Goal: Check status: Check status

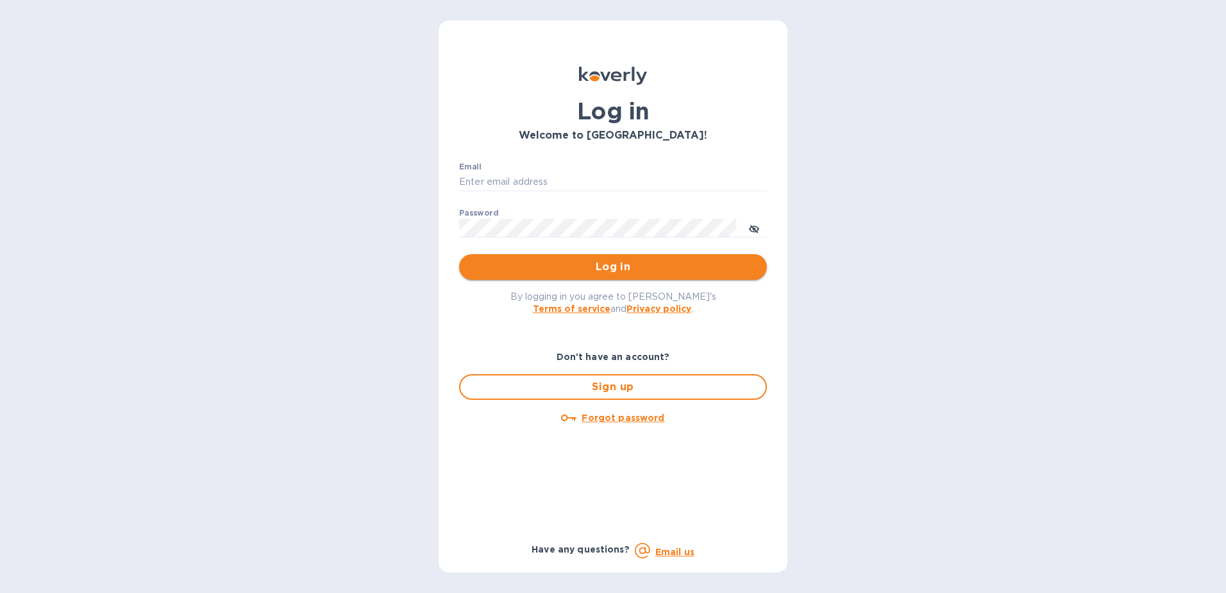
type input "TBoyle@zarachlogistics.com"
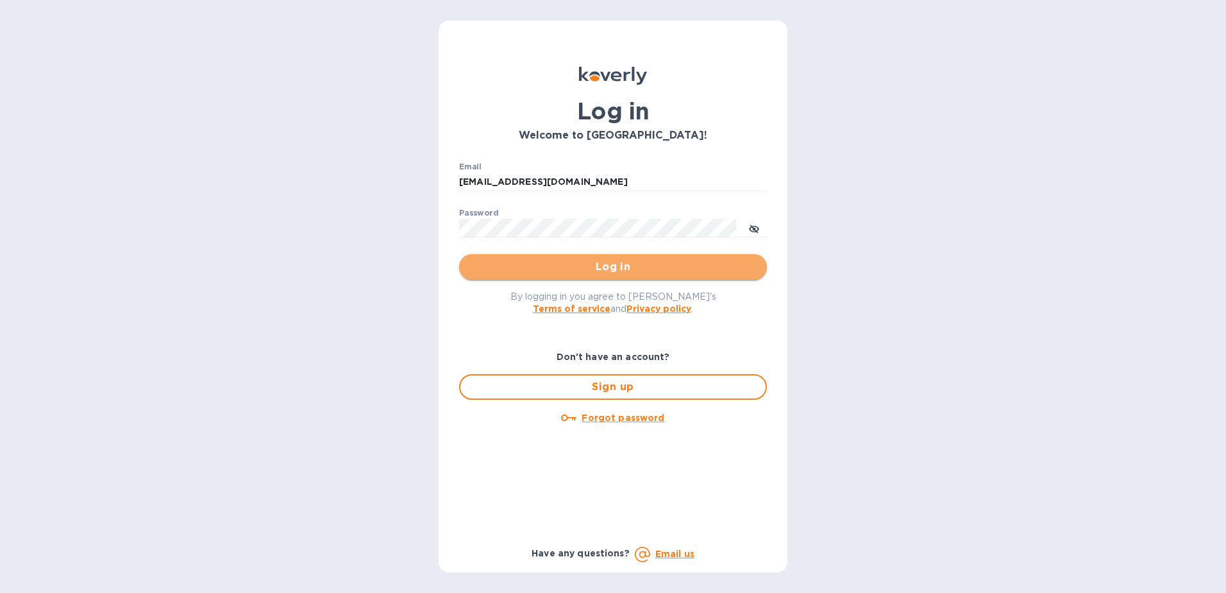
click at [533, 265] on span "Log in" at bounding box center [612, 266] width 287 height 15
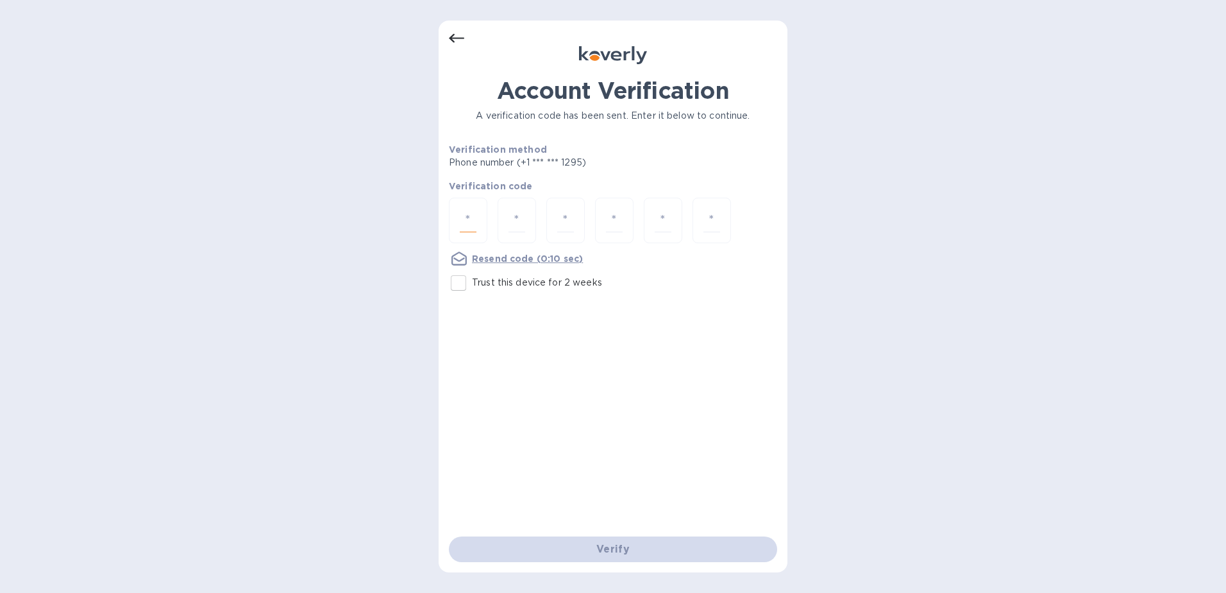
click at [471, 217] on input "number" at bounding box center [468, 220] width 17 height 24
type input "7"
type input "3"
type input "7"
type input "3"
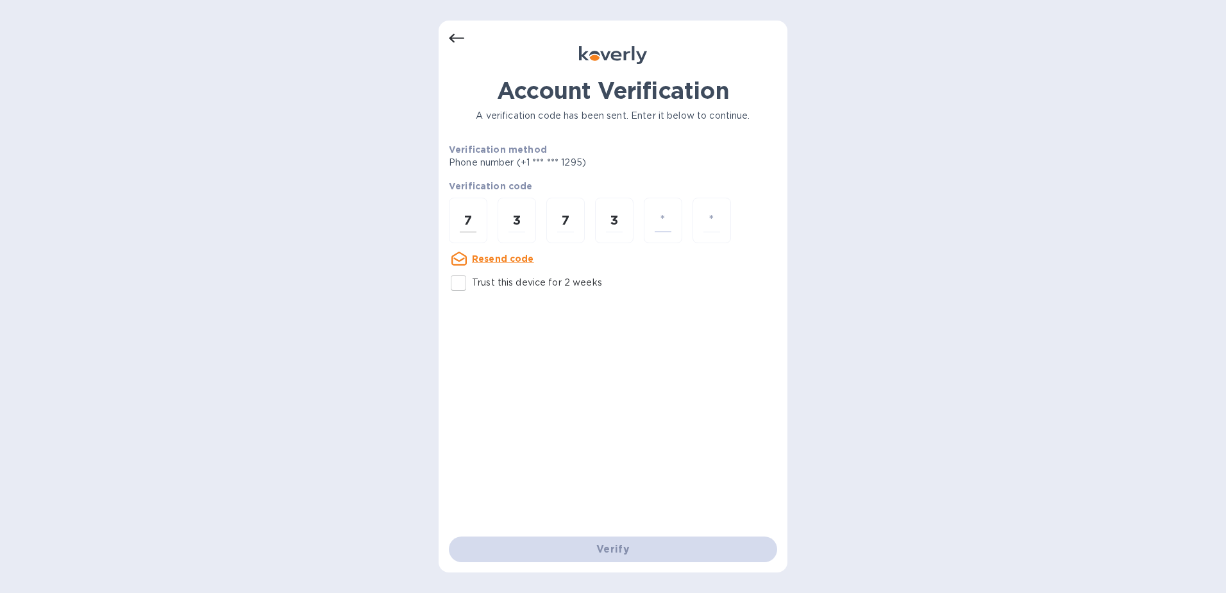
type input "5"
type input "1"
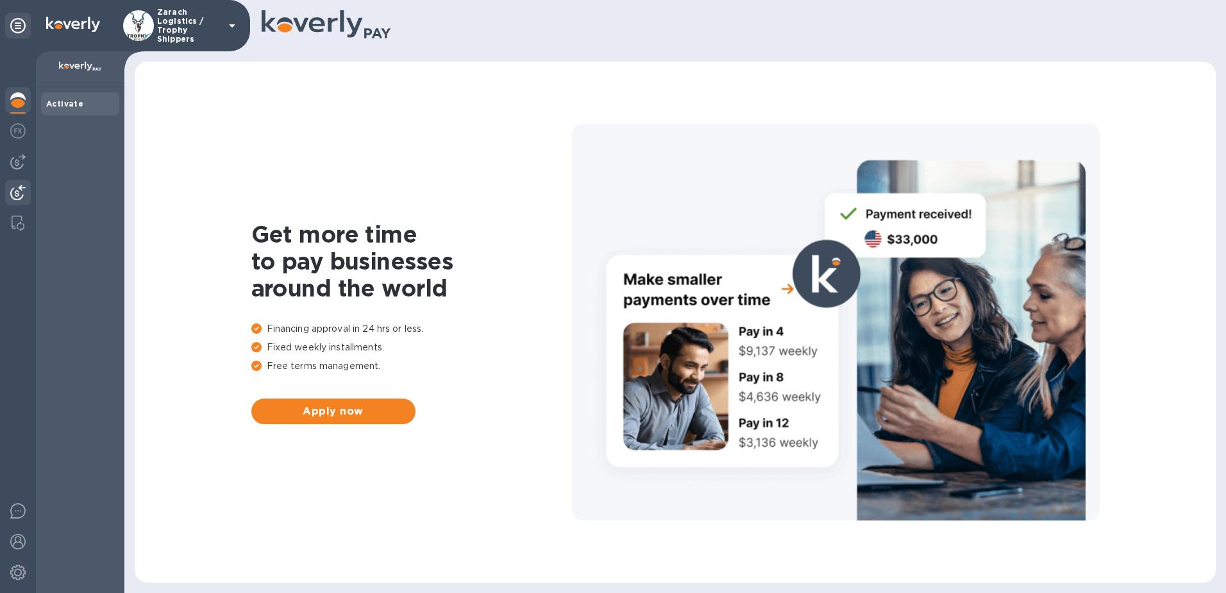
click at [15, 194] on img at bounding box center [17, 192] width 15 height 15
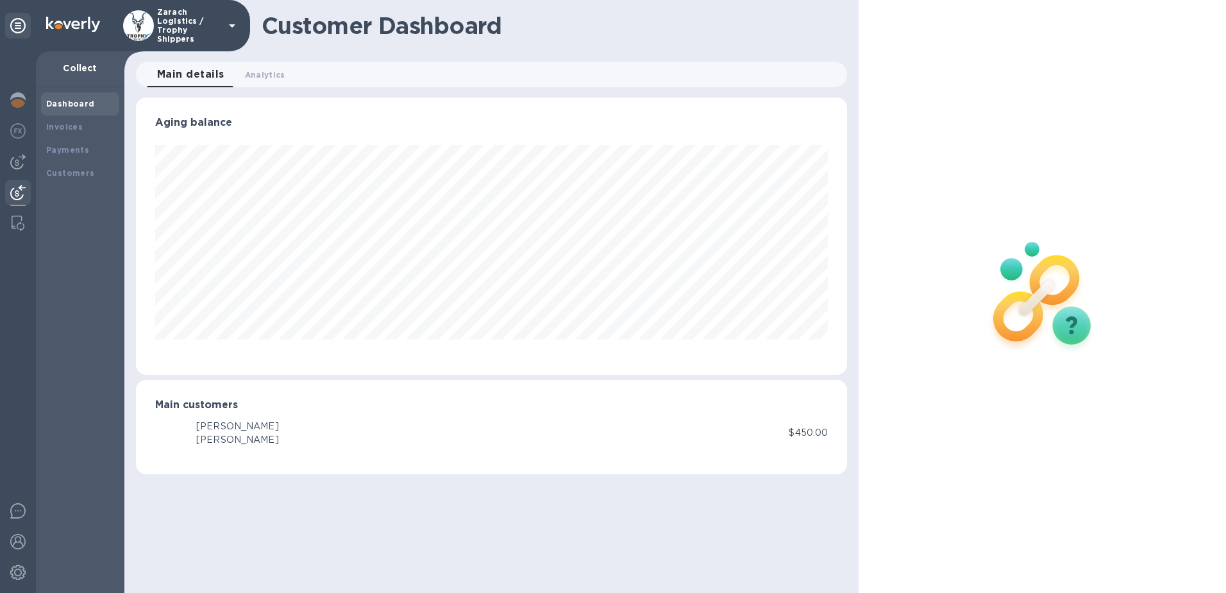
scroll to position [277, 712]
click at [63, 142] on div "Payments" at bounding box center [80, 150] width 78 height 23
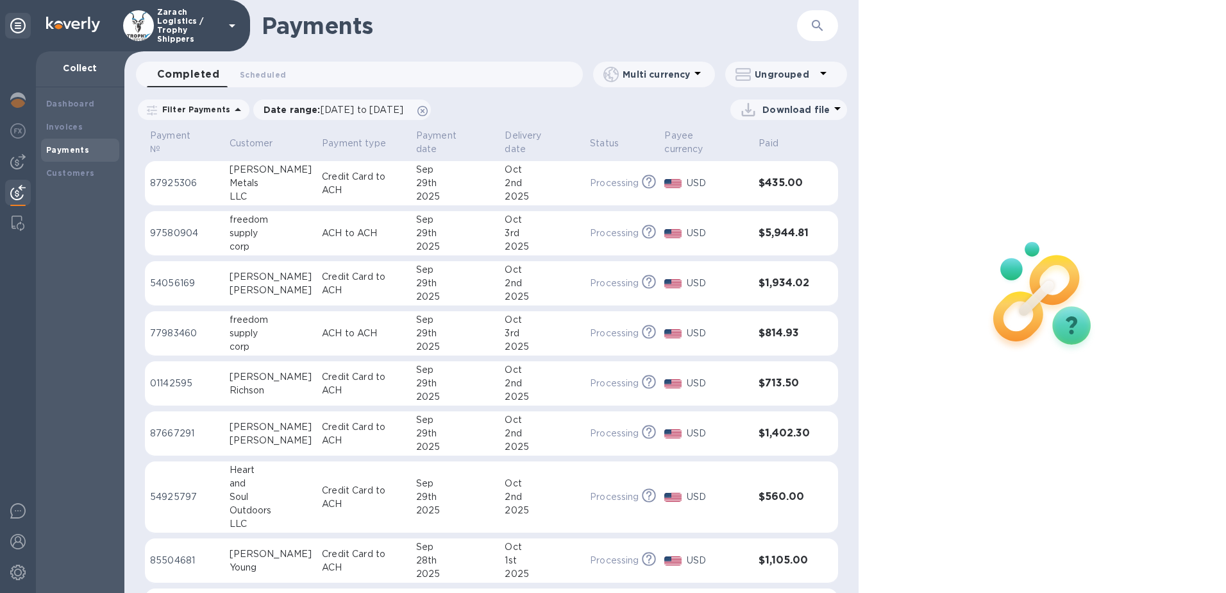
click at [181, 478] on td "54925797" at bounding box center [185, 497] width 80 height 72
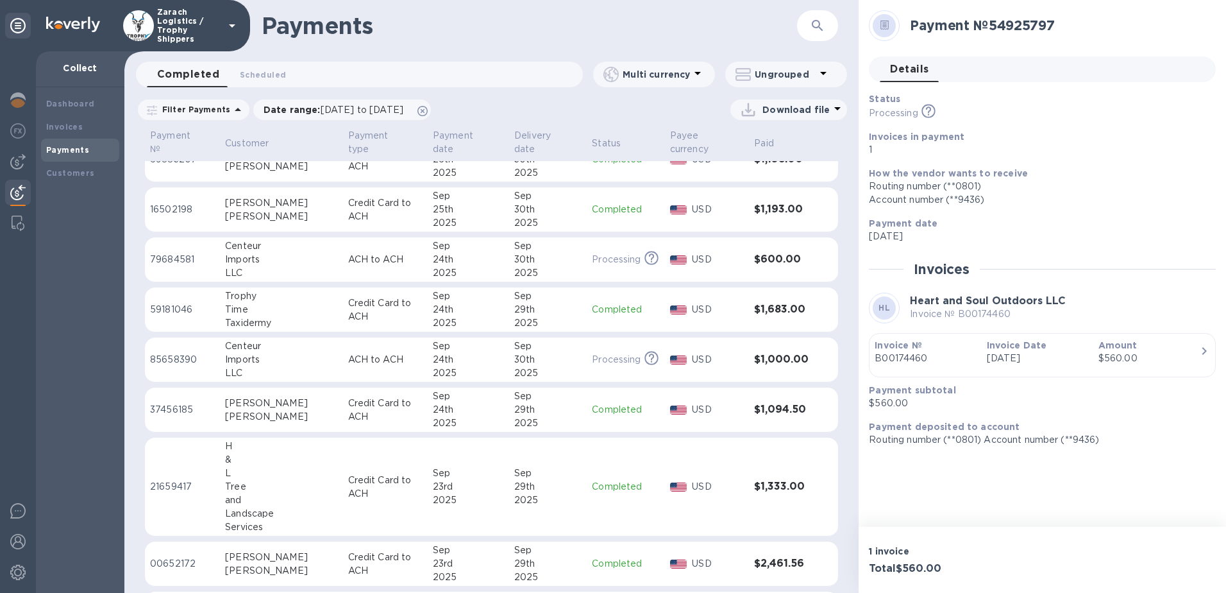
scroll to position [1093, 0]
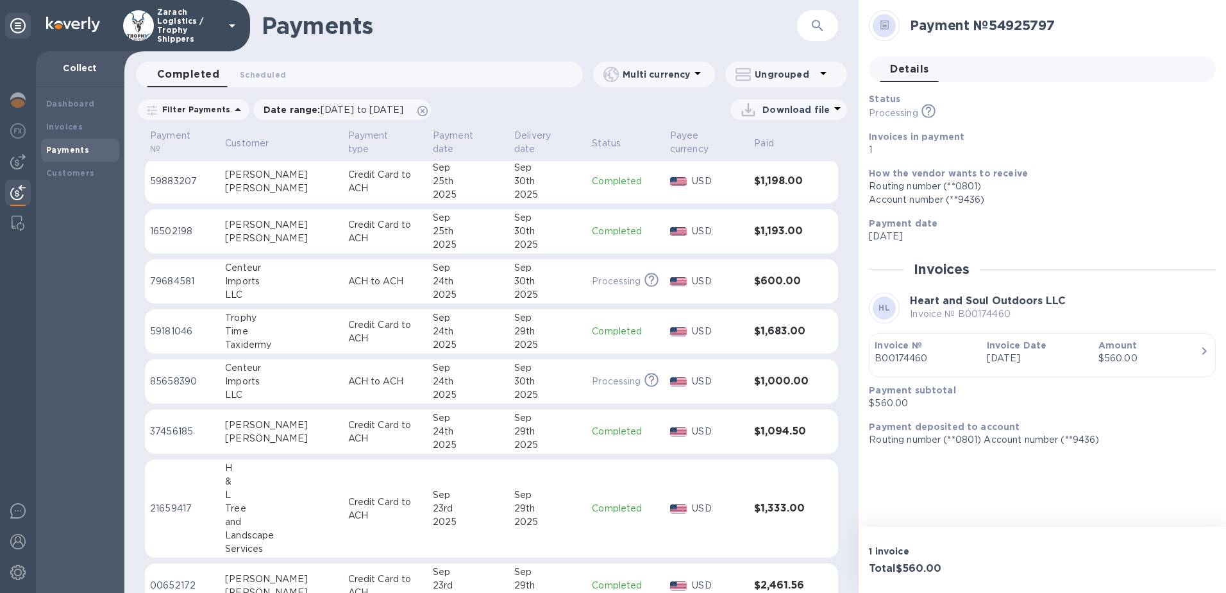
click at [348, 244] on p "Credit Card to ACH" at bounding box center [385, 231] width 74 height 27
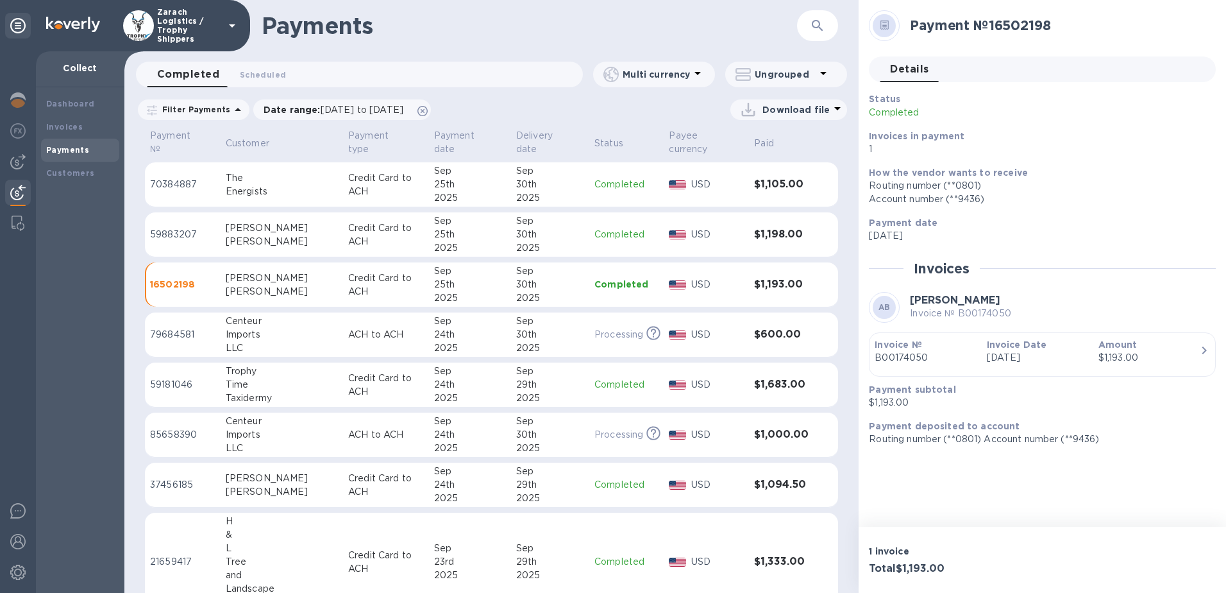
scroll to position [1017, 0]
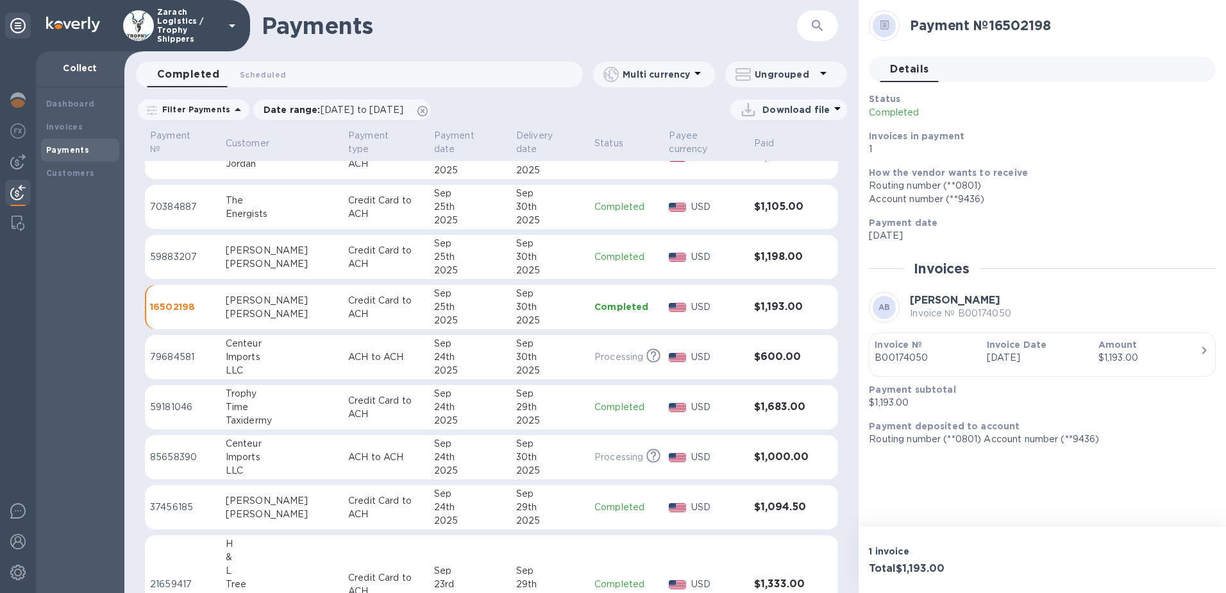
click at [260, 257] on div "[PERSON_NAME]" at bounding box center [282, 263] width 112 height 13
click at [241, 207] on div "Energists" at bounding box center [282, 213] width 112 height 13
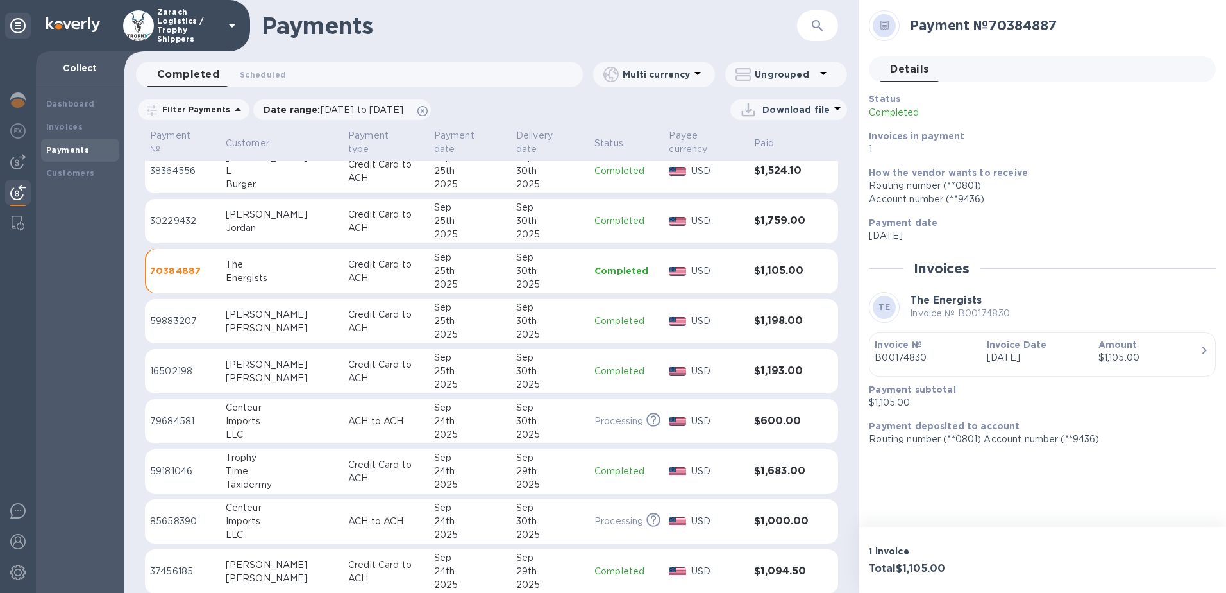
click at [244, 221] on div "Jordan" at bounding box center [282, 227] width 112 height 13
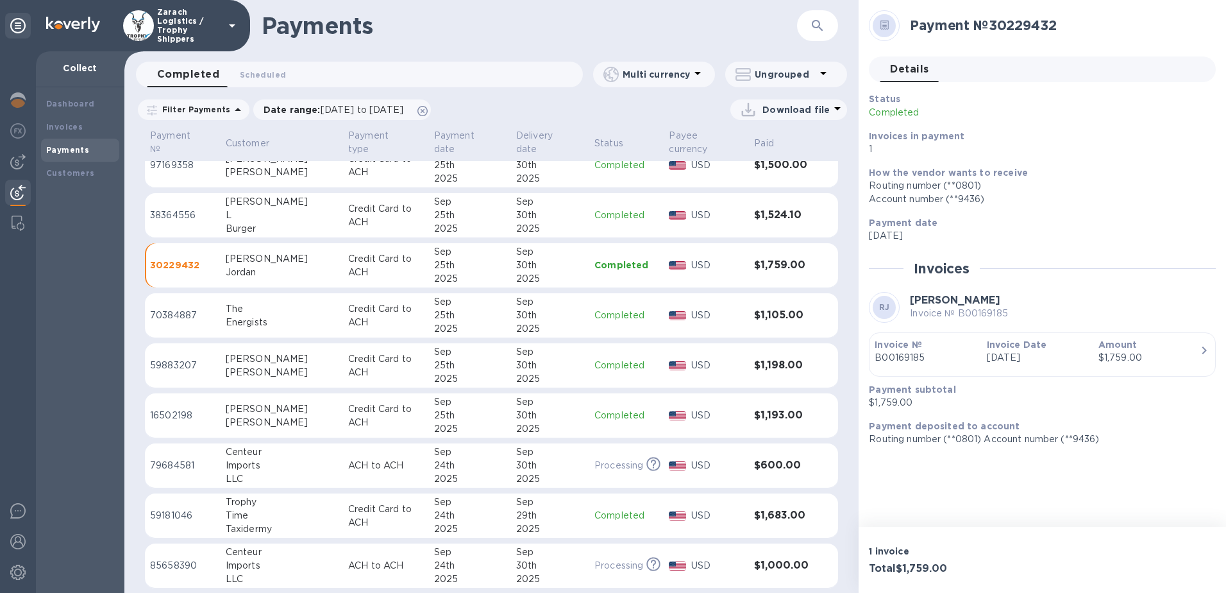
scroll to position [889, 0]
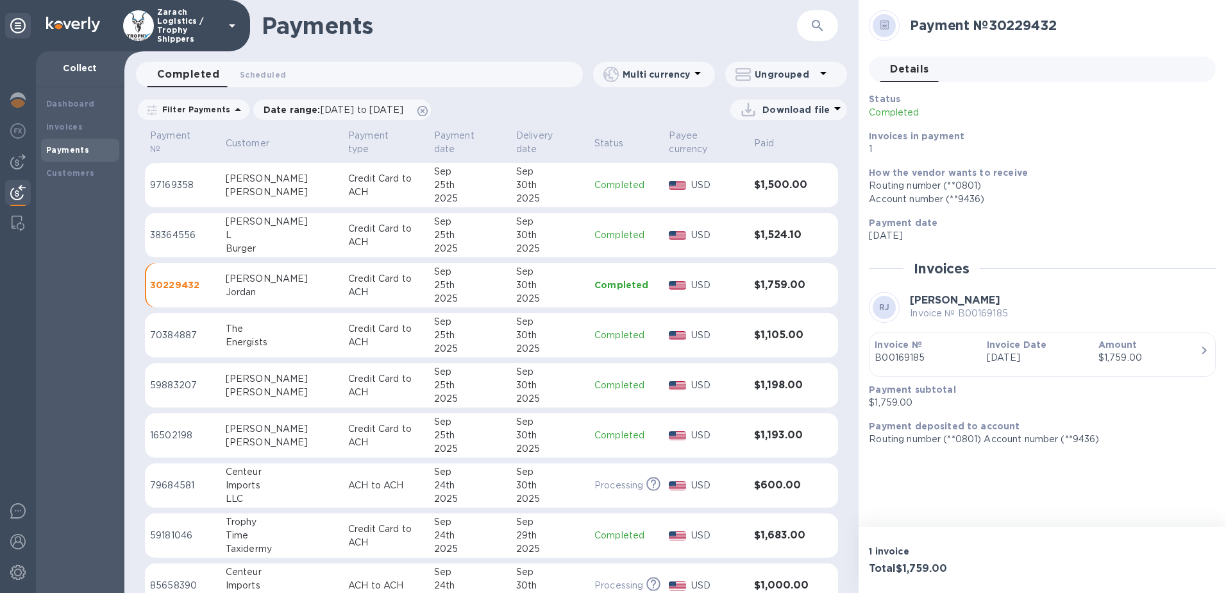
click at [236, 228] on div "L" at bounding box center [282, 234] width 112 height 13
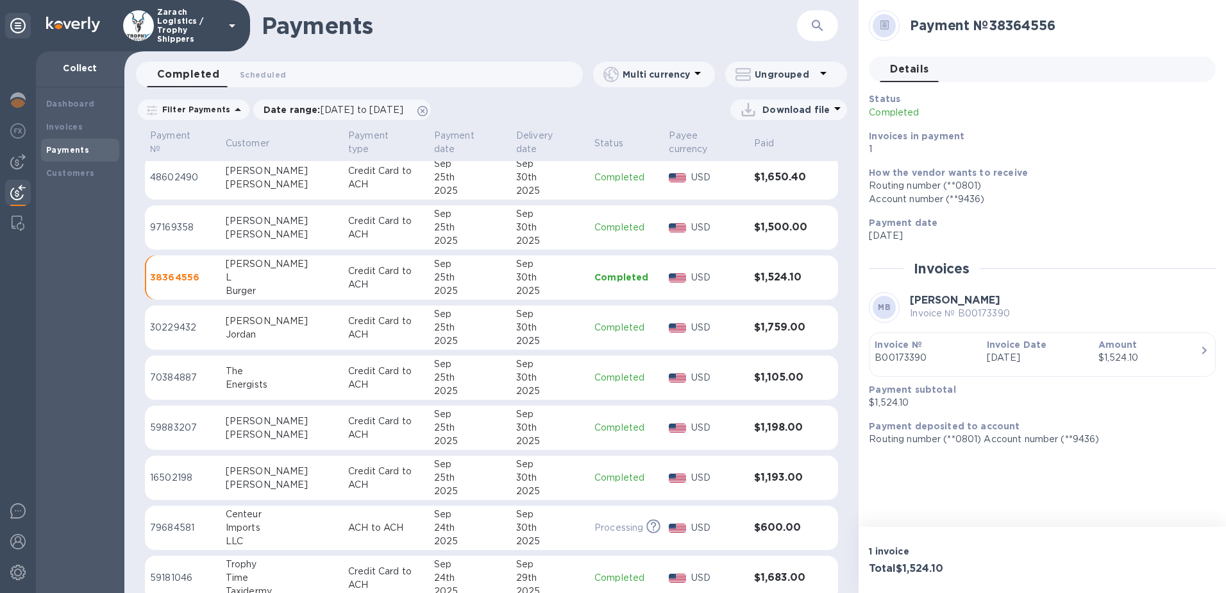
scroll to position [825, 0]
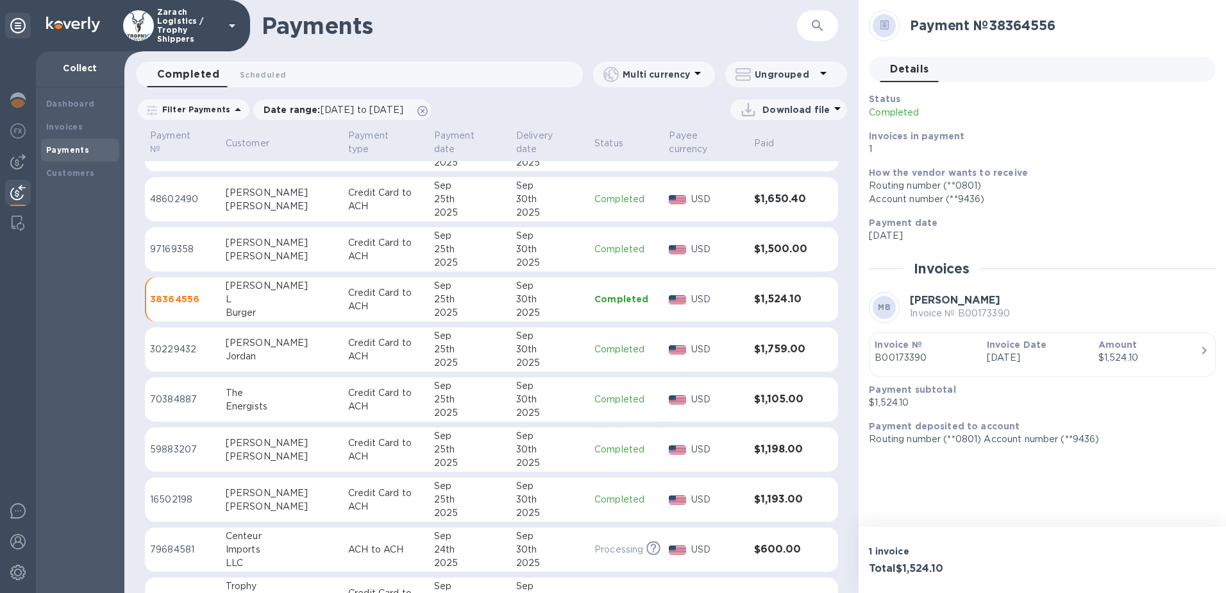
click at [253, 249] on div "[PERSON_NAME]" at bounding box center [282, 255] width 112 height 13
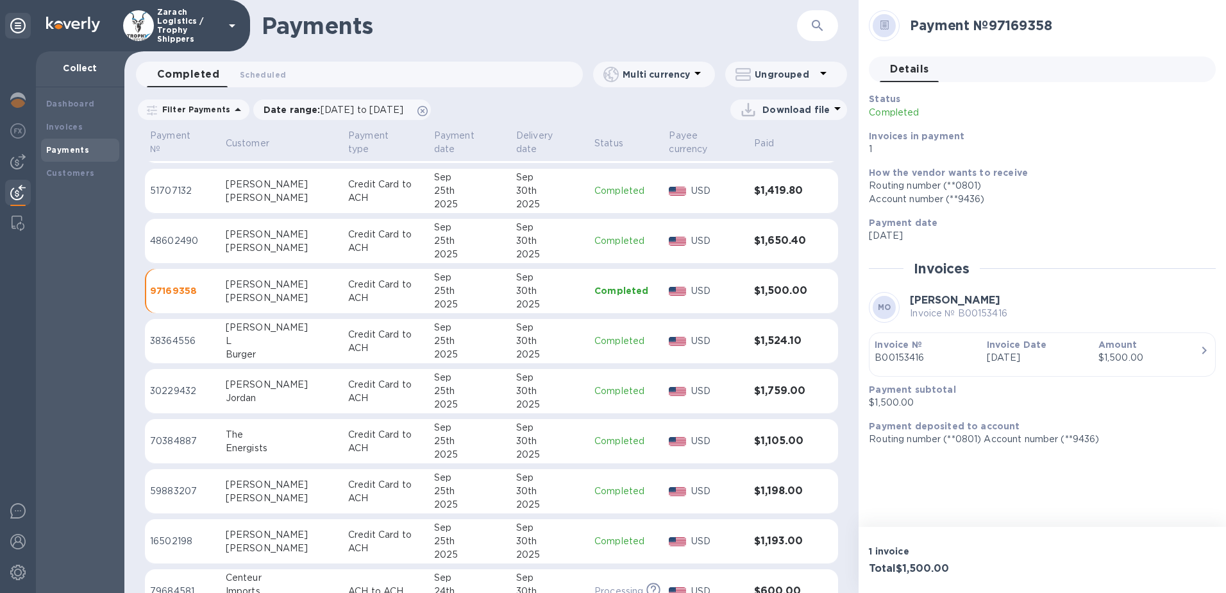
scroll to position [761, 0]
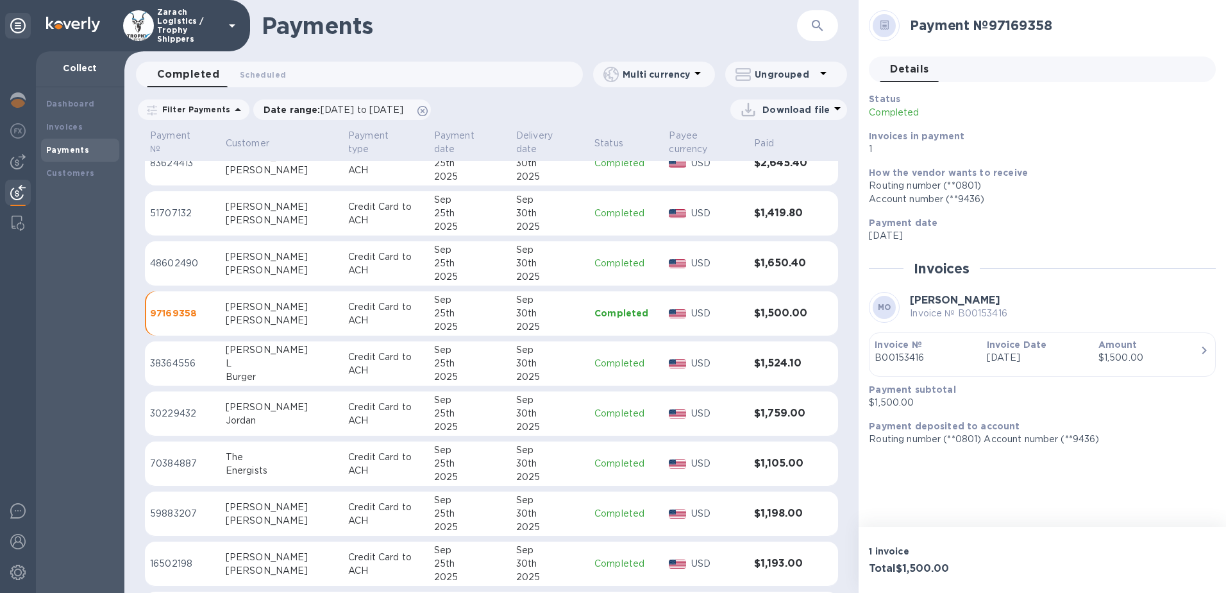
click at [248, 250] on div "[PERSON_NAME]" at bounding box center [282, 256] width 112 height 13
click at [237, 214] on div "[PERSON_NAME]" at bounding box center [282, 220] width 112 height 13
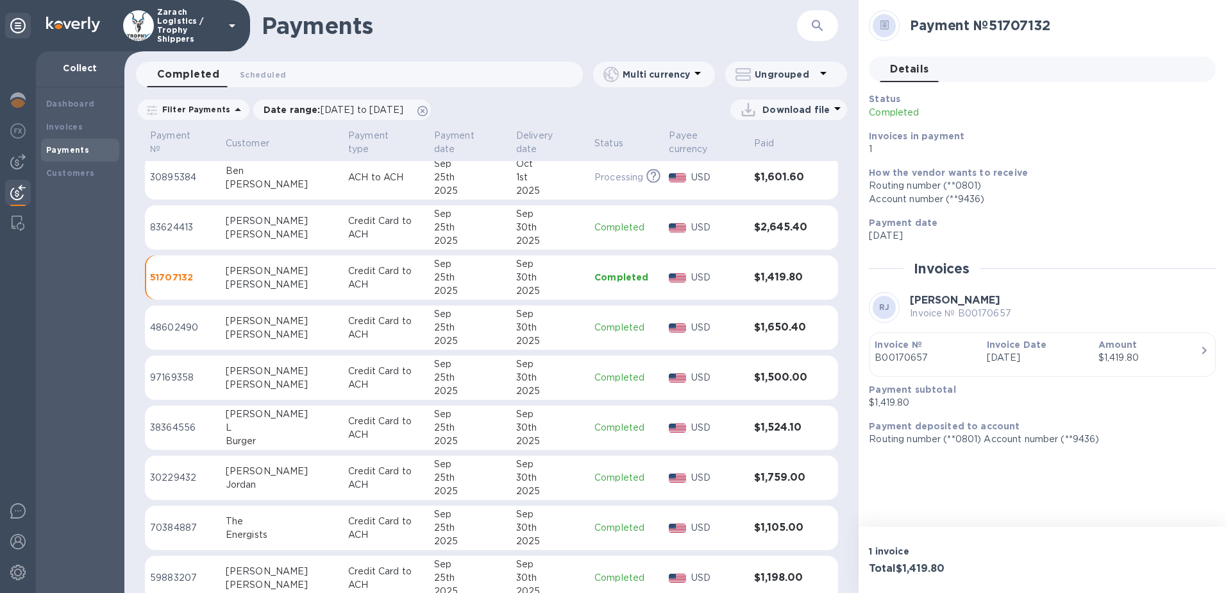
click at [260, 228] on div "[PERSON_NAME]" at bounding box center [282, 234] width 112 height 13
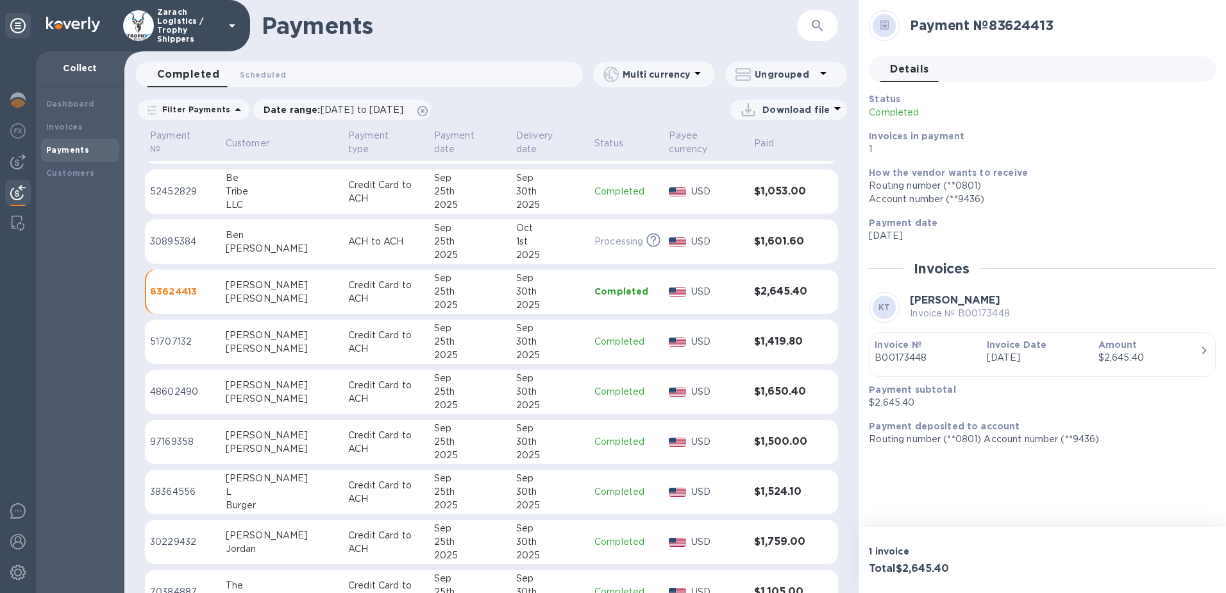
click at [237, 242] on div "[PERSON_NAME]" at bounding box center [282, 248] width 112 height 13
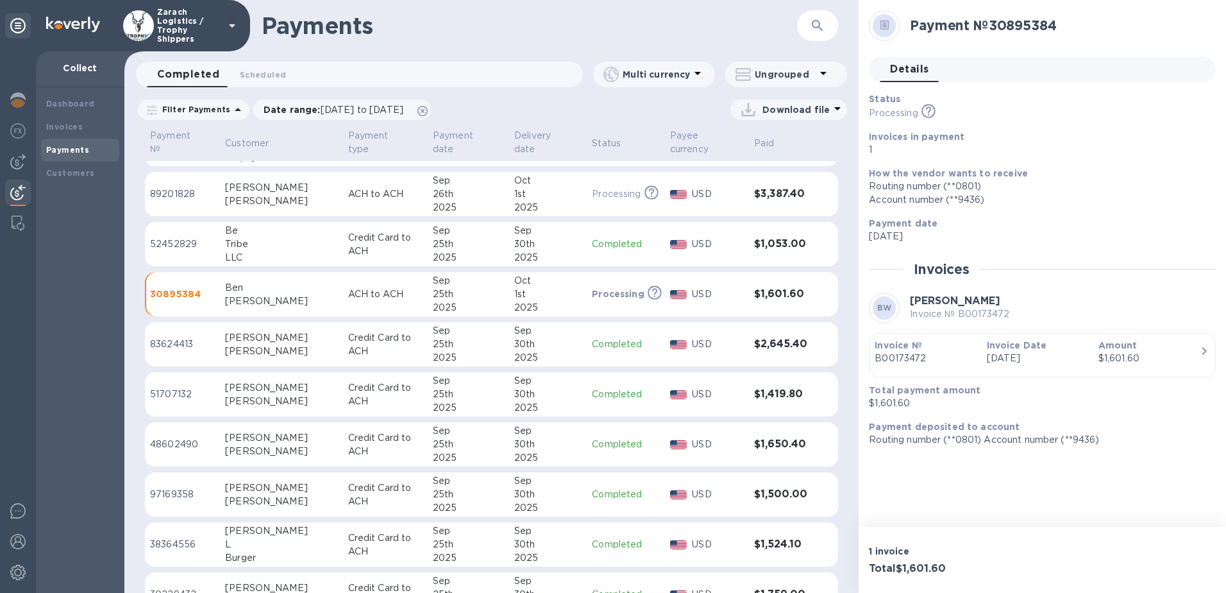
click at [231, 253] on div "LLC" at bounding box center [281, 257] width 112 height 13
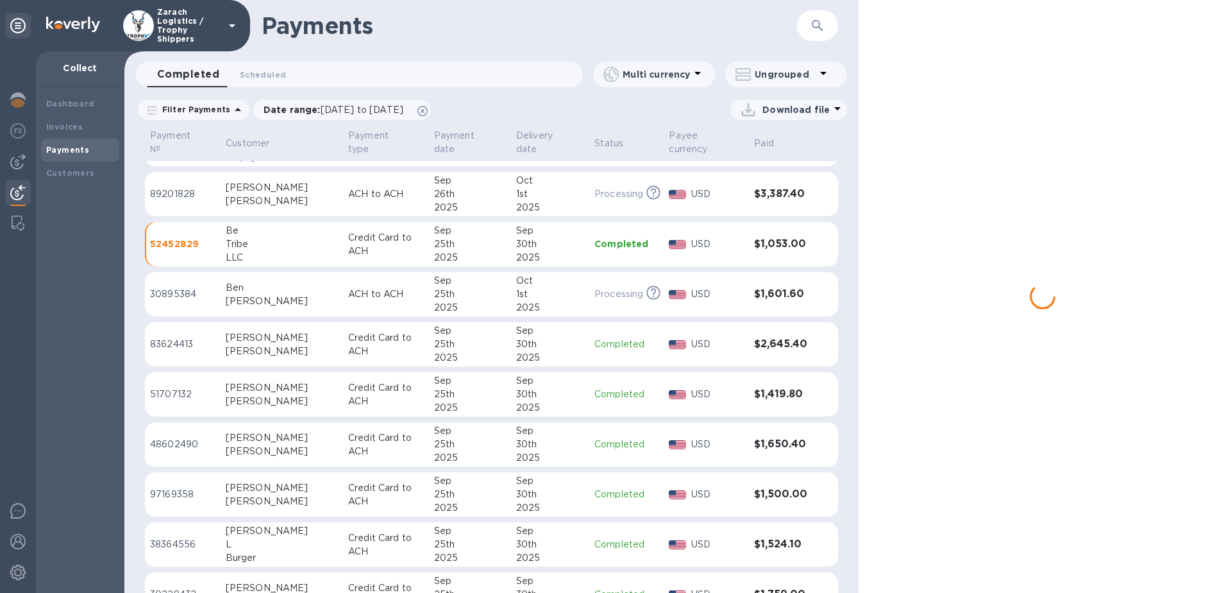
scroll to position [568, 0]
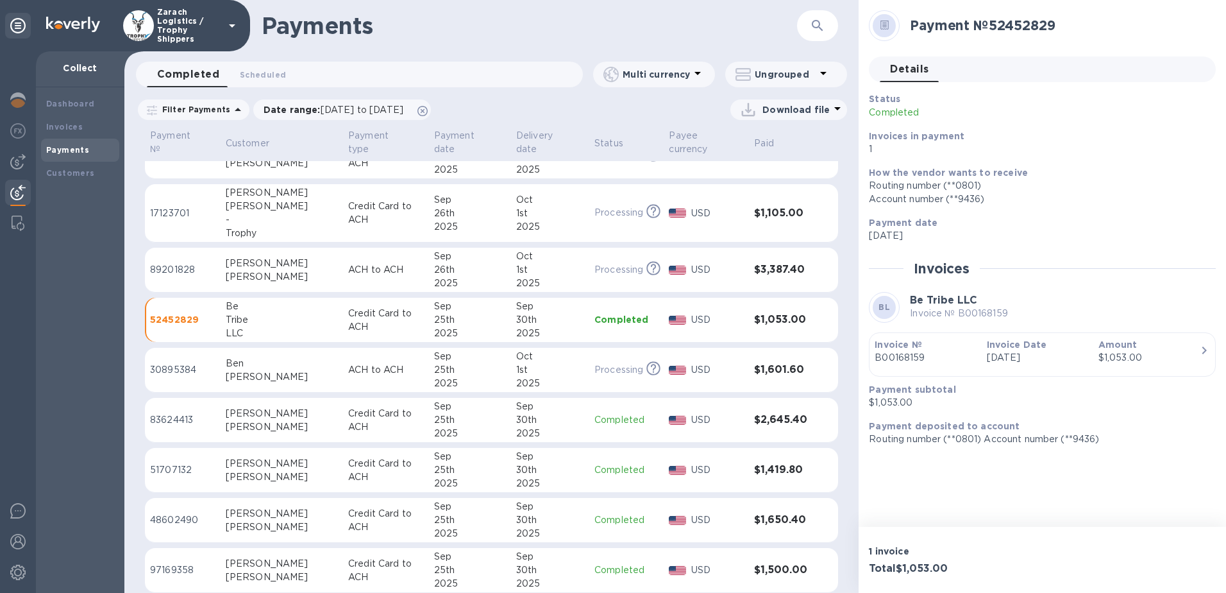
click at [252, 270] on div "[PERSON_NAME]" at bounding box center [282, 276] width 112 height 13
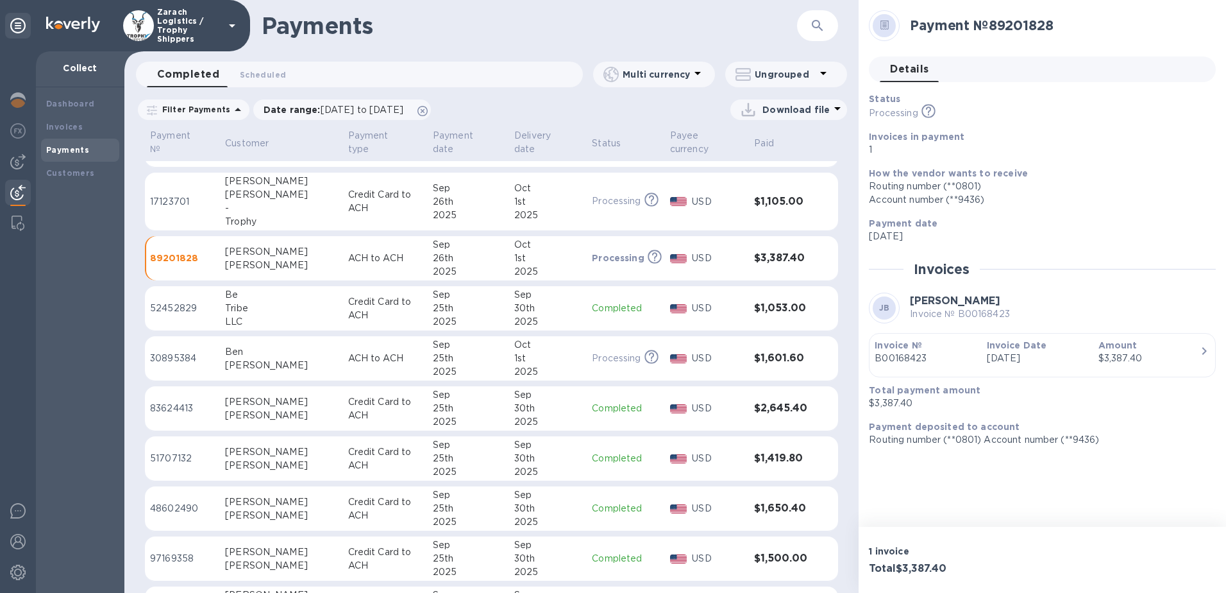
scroll to position [452, 0]
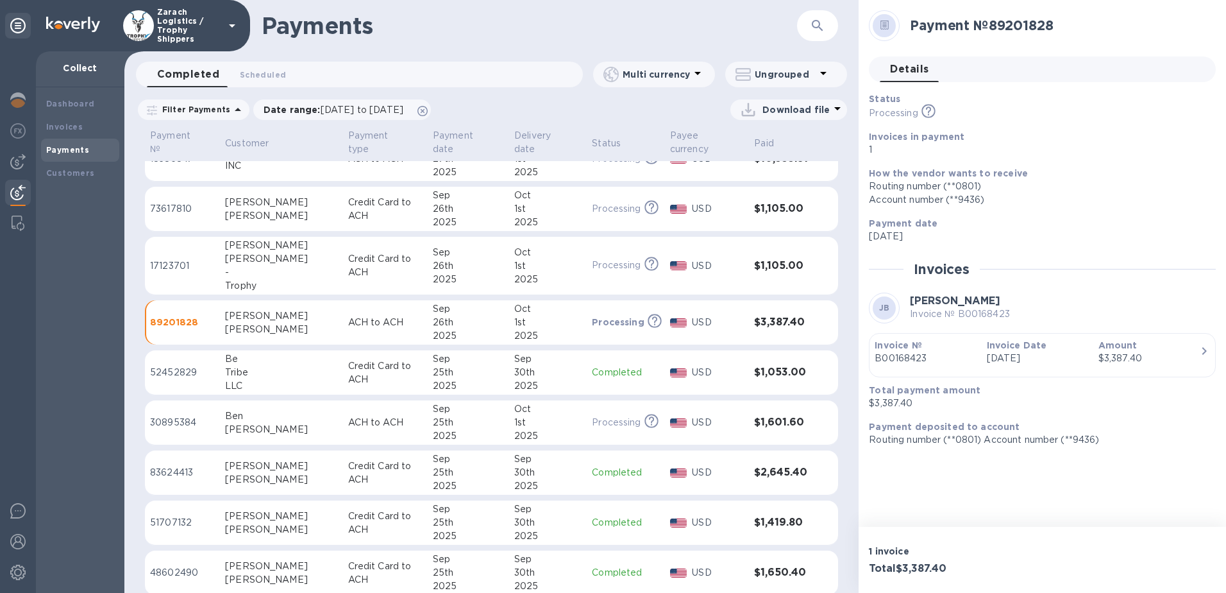
click at [249, 279] on div "Trophy" at bounding box center [281, 285] width 112 height 13
click at [233, 221] on div "[PERSON_NAME]" at bounding box center [281, 215] width 112 height 13
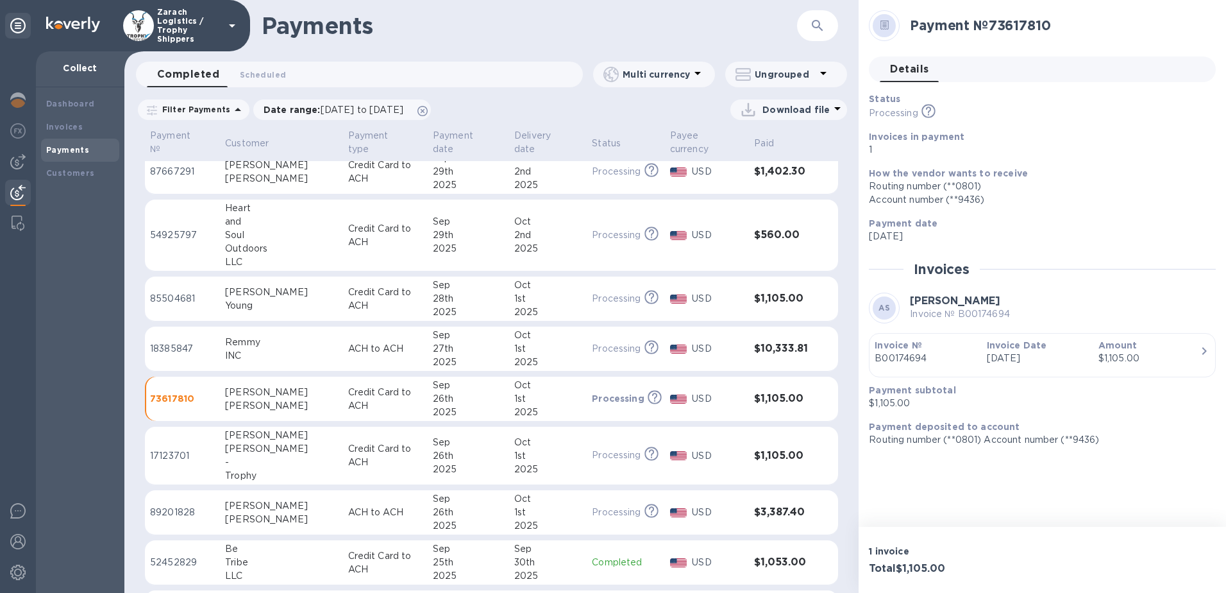
scroll to position [259, 0]
click at [178, 302] on p "85504681" at bounding box center [182, 300] width 65 height 13
click at [166, 244] on td "54925797" at bounding box center [182, 238] width 75 height 72
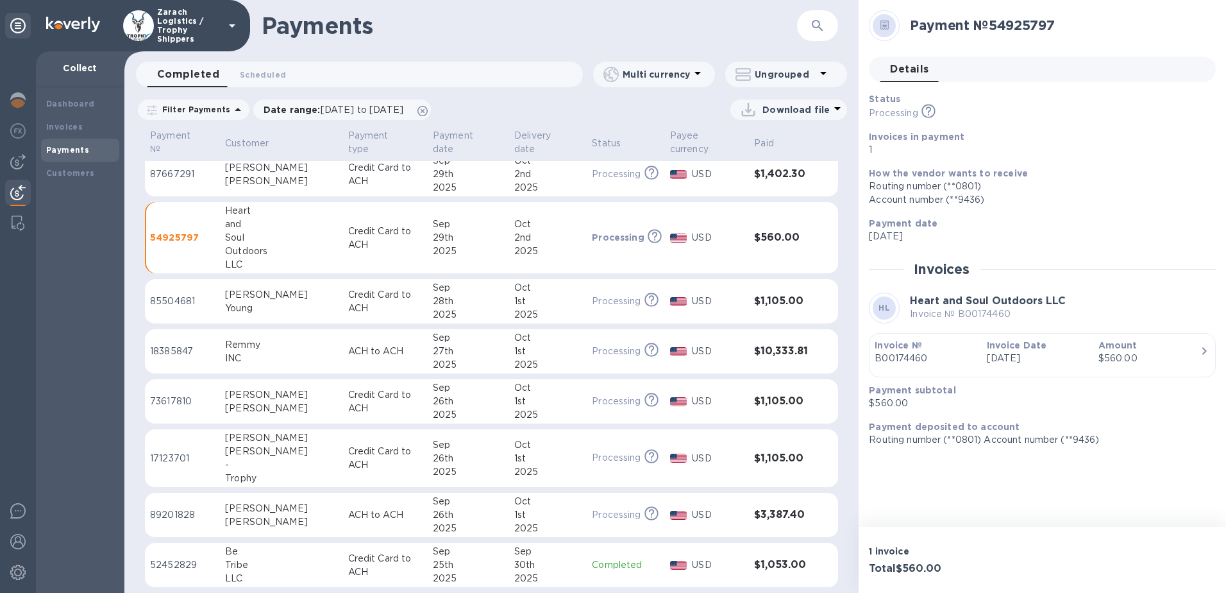
click at [180, 176] on p "87667291" at bounding box center [182, 173] width 65 height 13
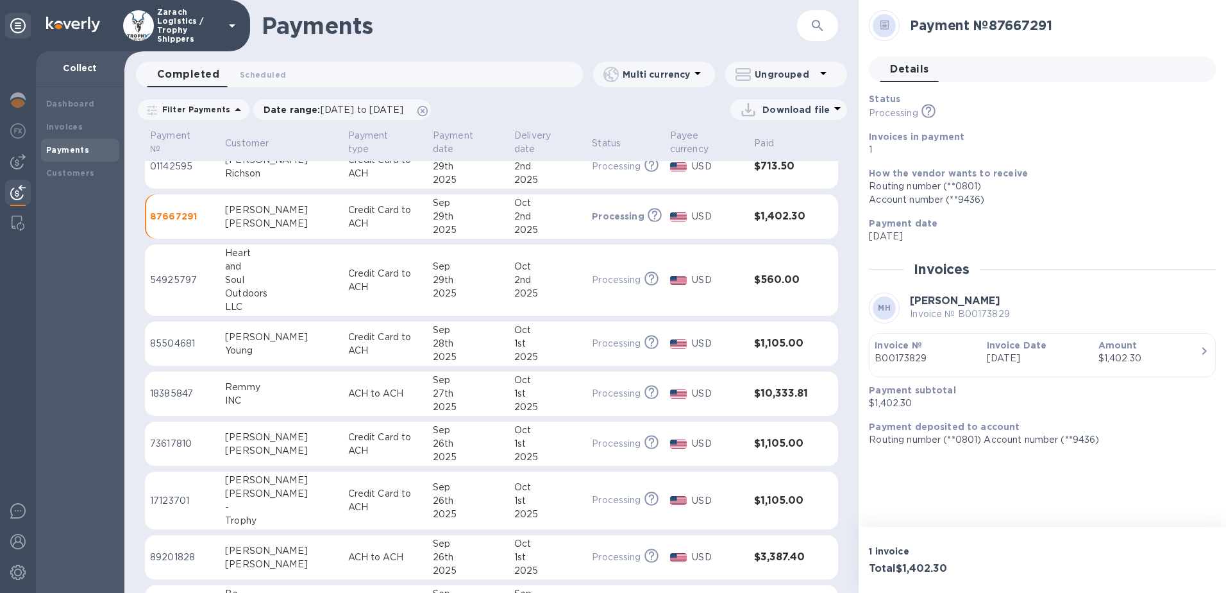
scroll to position [131, 0]
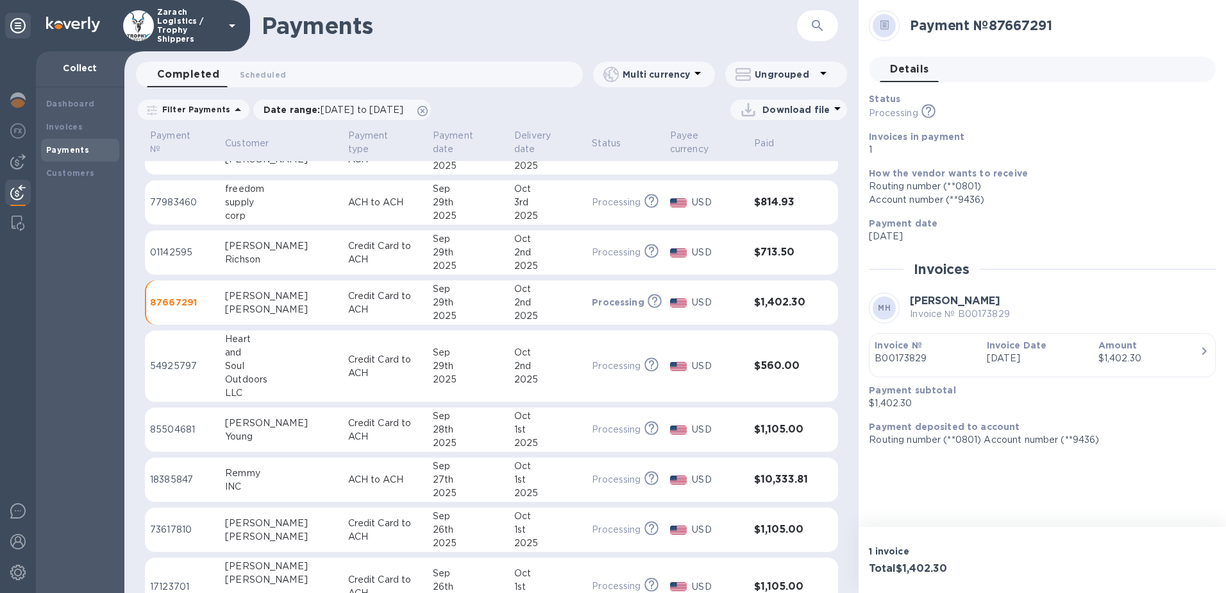
click at [171, 251] on p "01142595" at bounding box center [182, 252] width 65 height 13
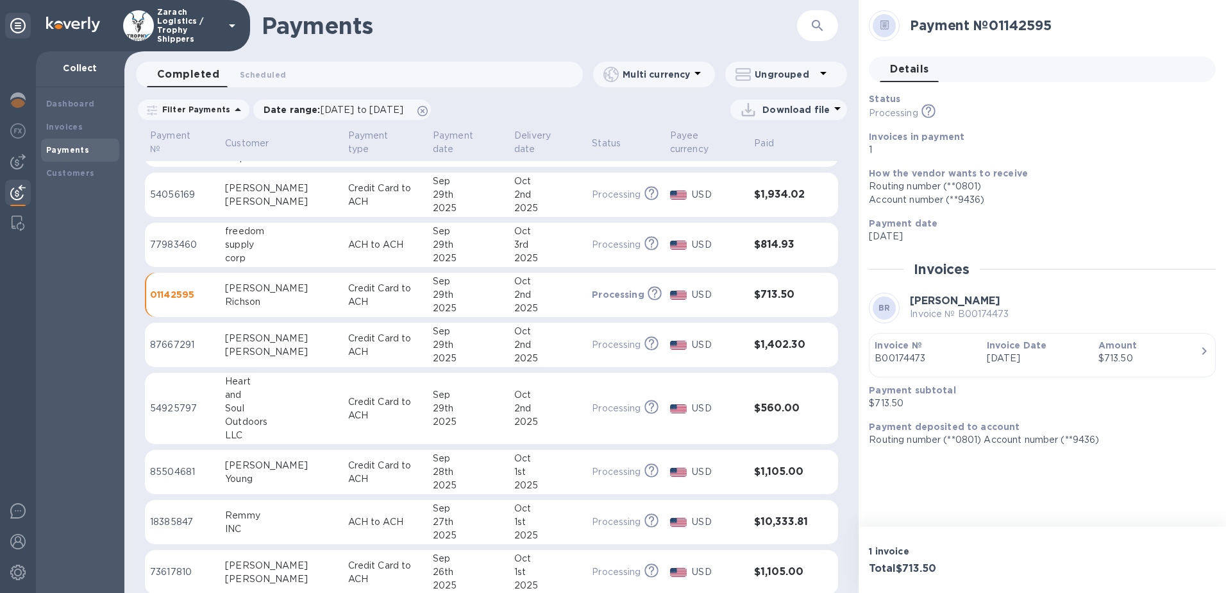
scroll to position [67, 0]
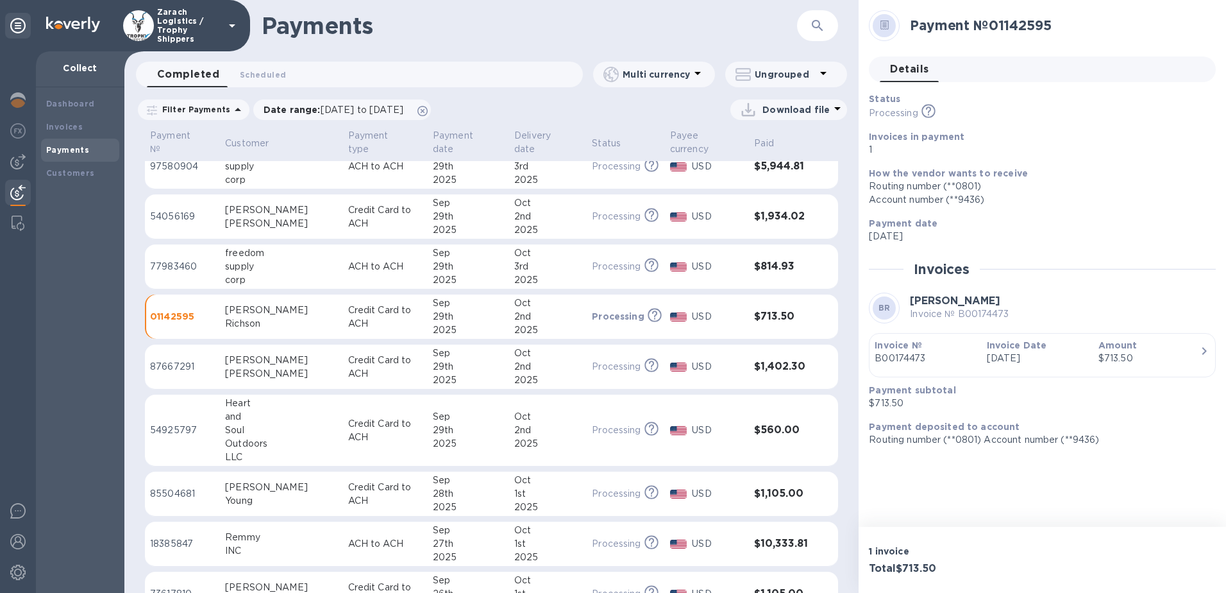
click at [163, 264] on p "77983460" at bounding box center [182, 266] width 65 height 13
click at [171, 218] on p "54056169" at bounding box center [182, 216] width 65 height 13
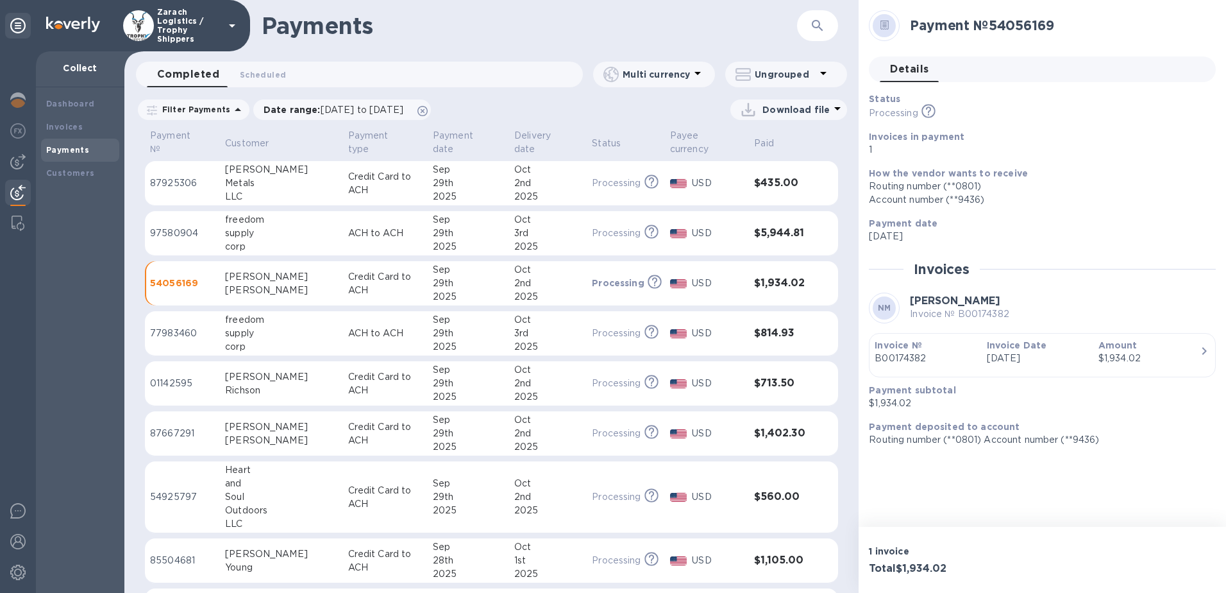
click at [179, 234] on p "97580904" at bounding box center [182, 232] width 65 height 13
click at [182, 185] on p "87925306" at bounding box center [182, 182] width 65 height 13
